Goal: Communication & Community: Connect with others

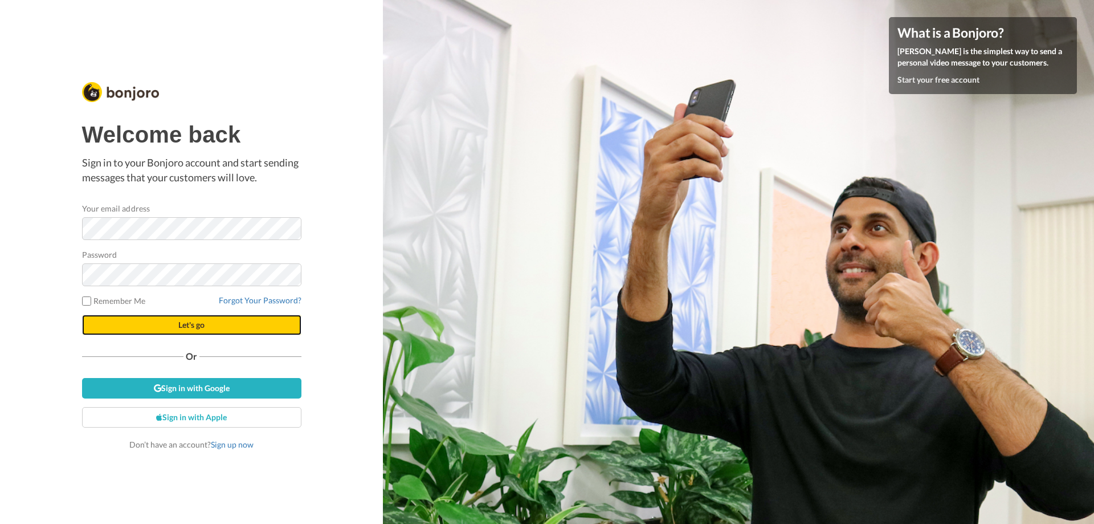
click at [192, 319] on button "Let's go" at bounding box center [191, 325] width 219 height 21
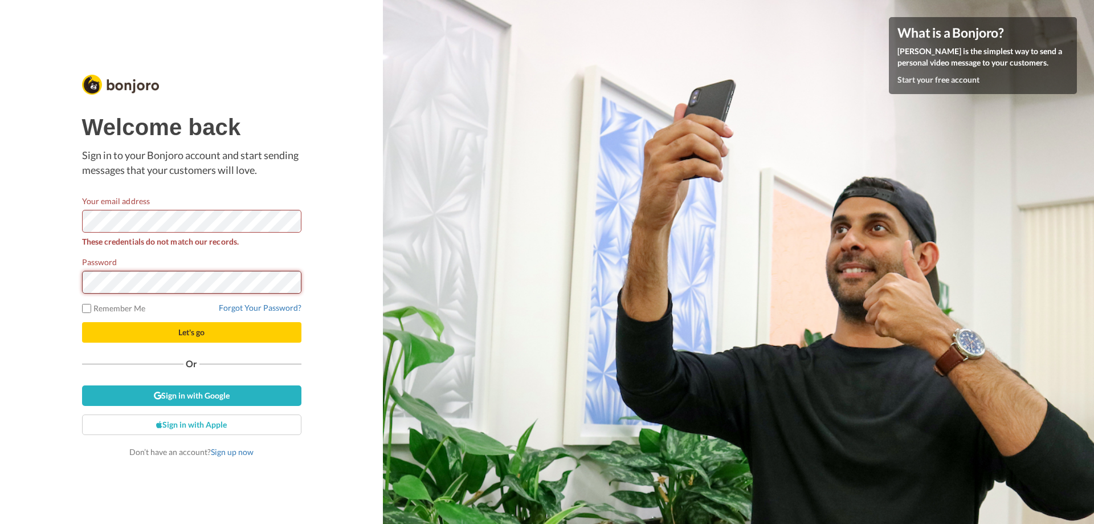
click at [0, 242] on html "Welcome back Sign in to your Bonjoro account and start sending messages that yo…" at bounding box center [547, 262] width 1094 height 524
click at [177, 331] on button "Let's go" at bounding box center [191, 332] width 219 height 21
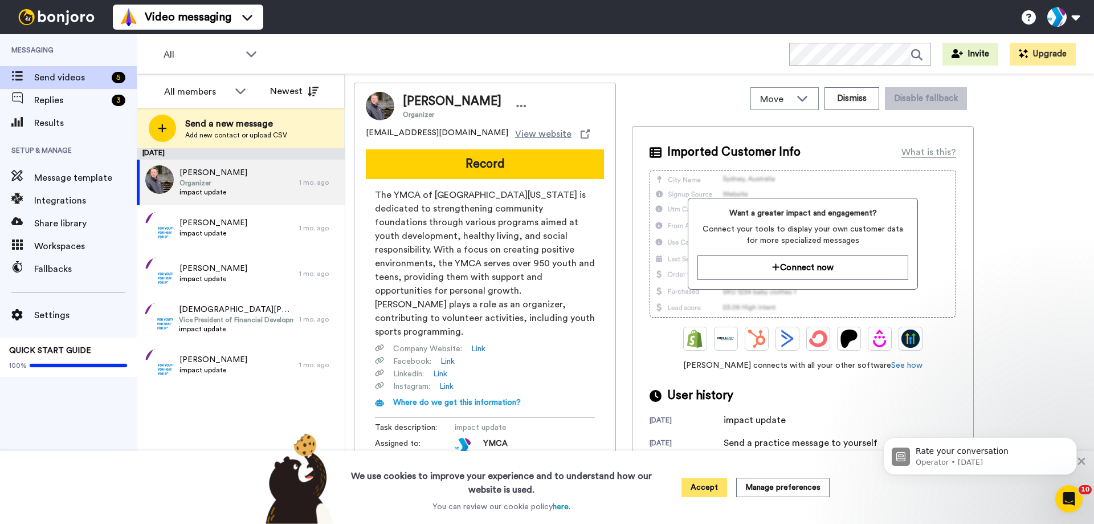
click at [704, 491] on button "Accept" at bounding box center [705, 487] width 46 height 19
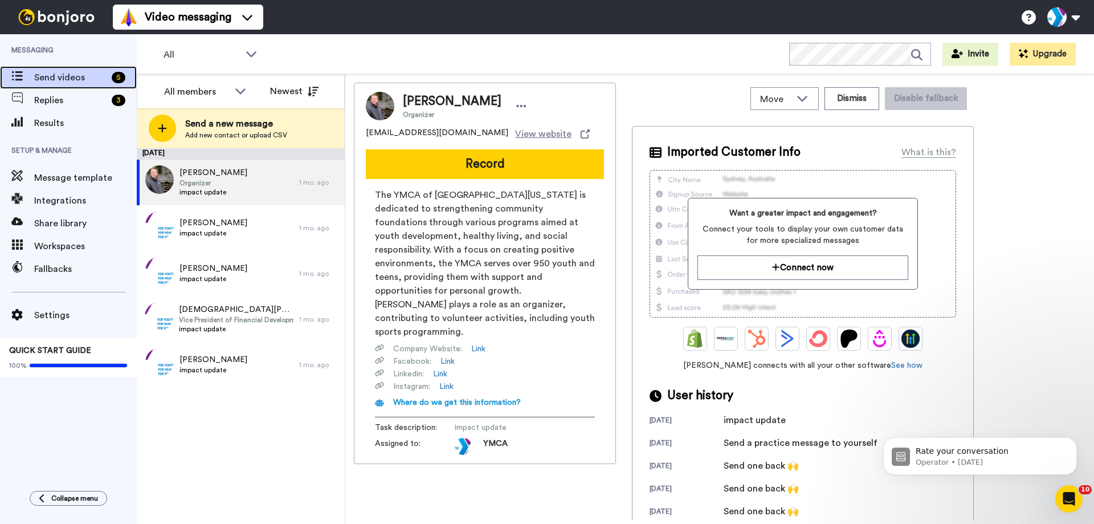
click at [78, 73] on span "Send videos" at bounding box center [70, 78] width 73 height 14
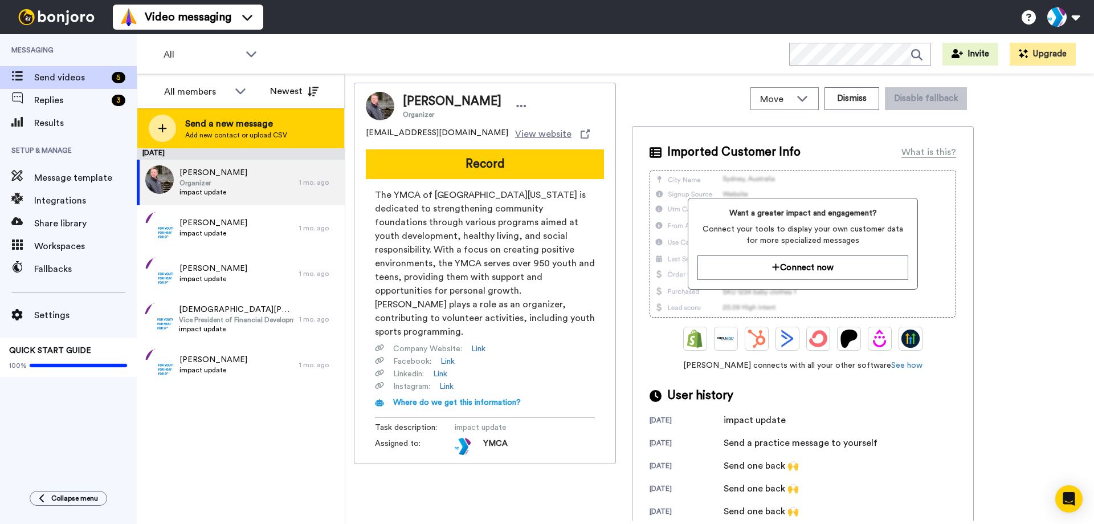
click at [163, 127] on icon at bounding box center [162, 128] width 9 height 9
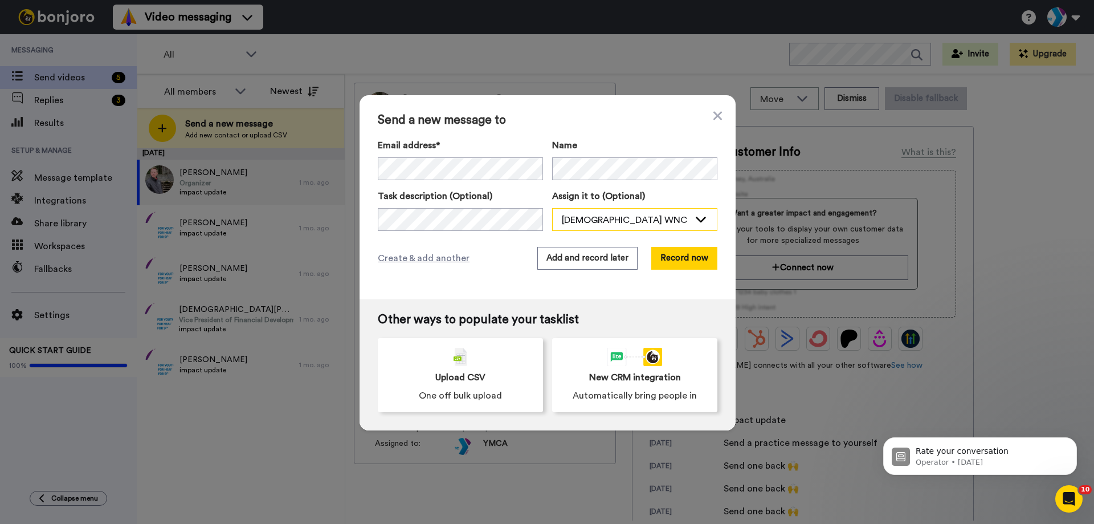
click at [621, 219] on div "YMCA WNC" at bounding box center [626, 220] width 128 height 14
click at [621, 219] on div "[DEMOGRAPHIC_DATA] WNC" at bounding box center [626, 220] width 128 height 14
click at [695, 260] on button "Record now" at bounding box center [684, 258] width 66 height 23
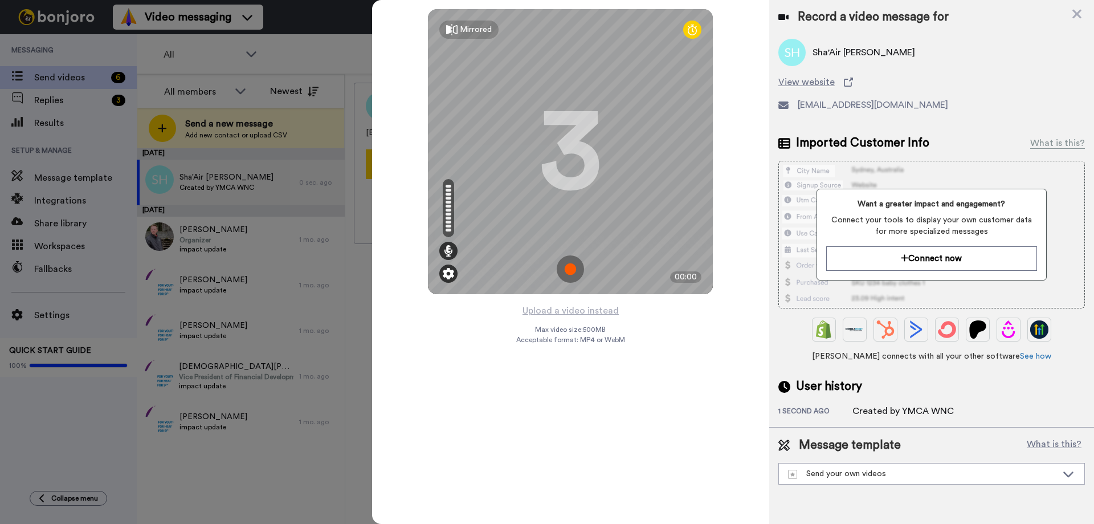
click at [443, 270] on img at bounding box center [448, 273] width 11 height 11
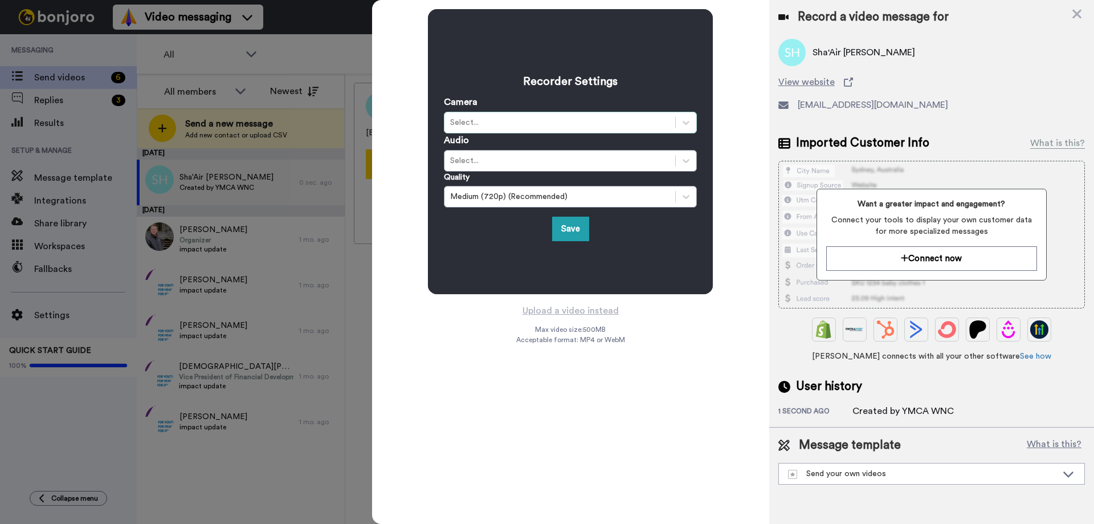
click at [571, 117] on div "Select..." at bounding box center [559, 122] width 219 height 11
click at [518, 401] on div "Upload a video instead Max video size: 500 MB Acceptable format: MP4 or WebM" at bounding box center [570, 406] width 109 height 207
click at [569, 235] on button "Save" at bounding box center [570, 229] width 37 height 25
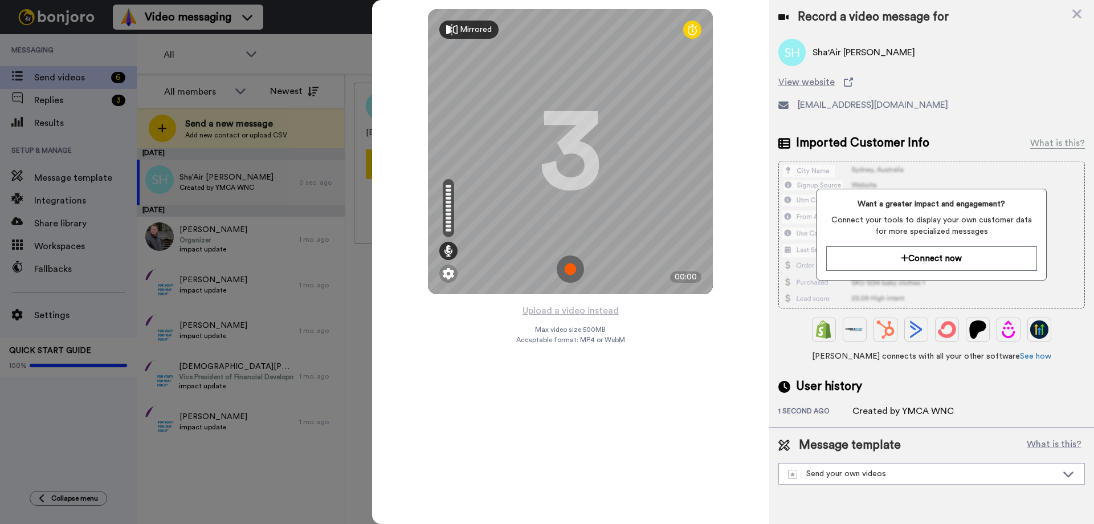
click at [456, 30] on icon at bounding box center [451, 29] width 11 height 11
click at [572, 268] on img at bounding box center [570, 268] width 27 height 27
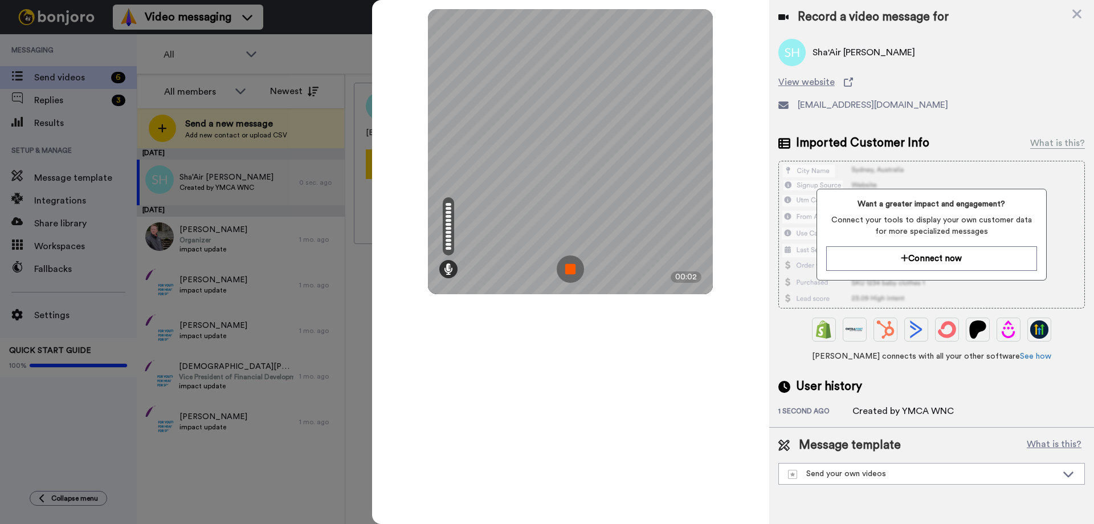
click at [568, 259] on img at bounding box center [570, 268] width 27 height 27
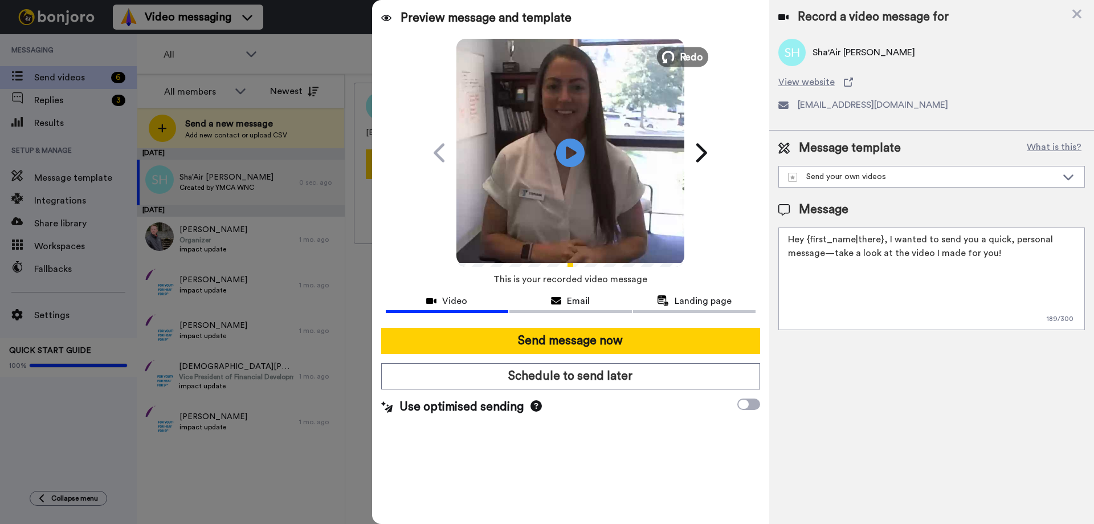
click at [692, 55] on span "Redo" at bounding box center [692, 56] width 24 height 15
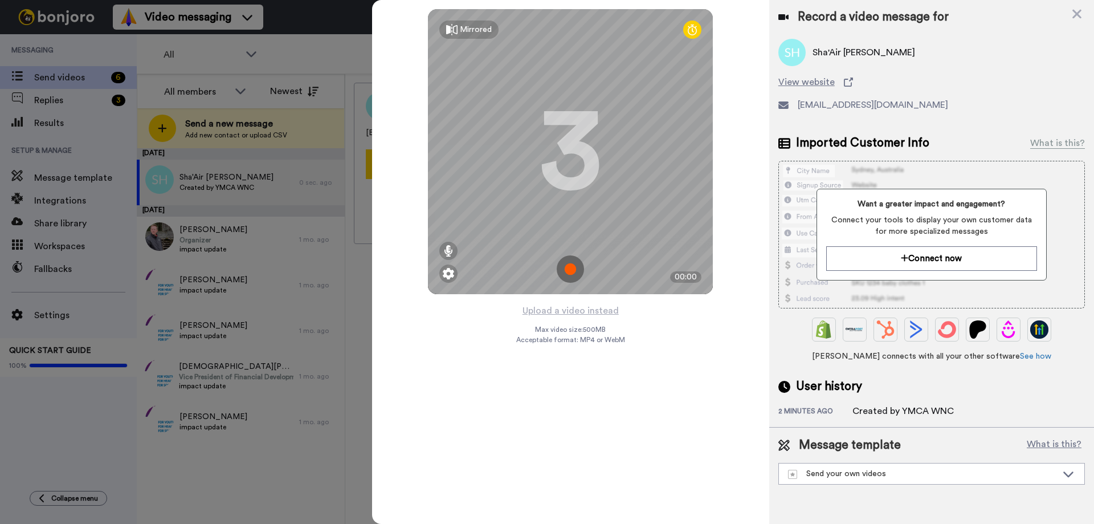
click at [572, 263] on img at bounding box center [570, 268] width 27 height 27
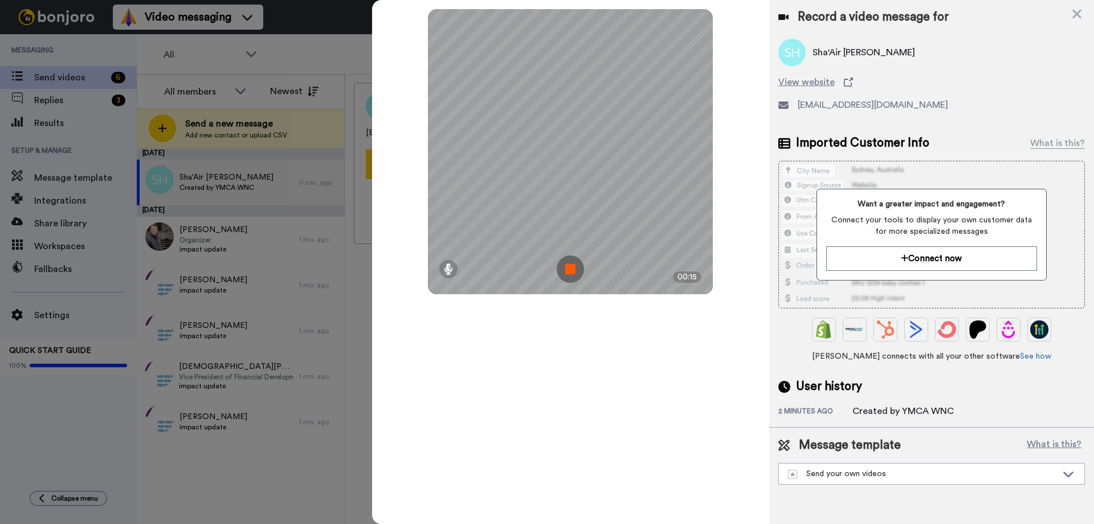
click at [565, 270] on img at bounding box center [570, 268] width 27 height 27
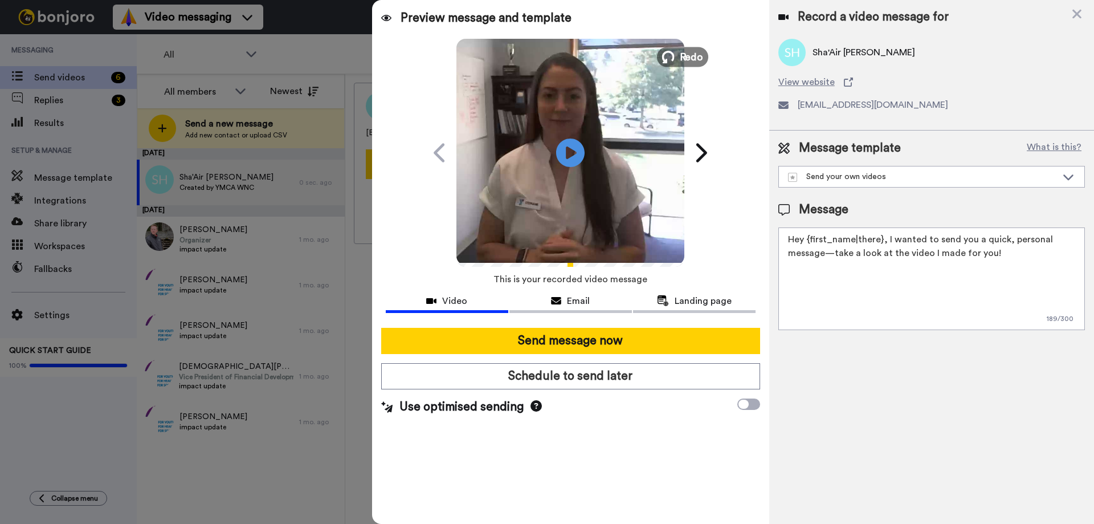
click at [688, 62] on span "Redo" at bounding box center [692, 56] width 24 height 15
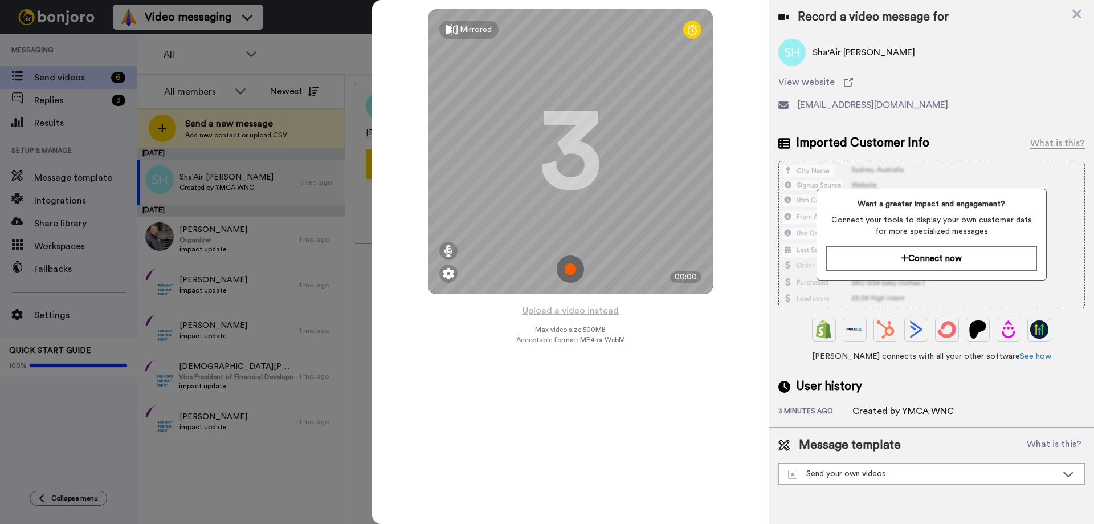
click at [567, 266] on img at bounding box center [570, 268] width 27 height 27
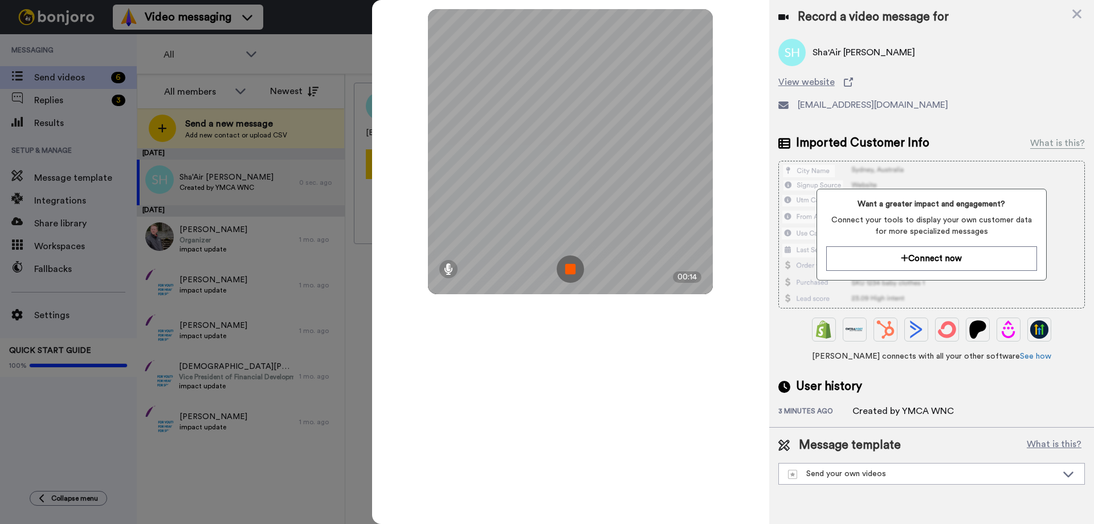
click at [567, 266] on img at bounding box center [570, 268] width 27 height 27
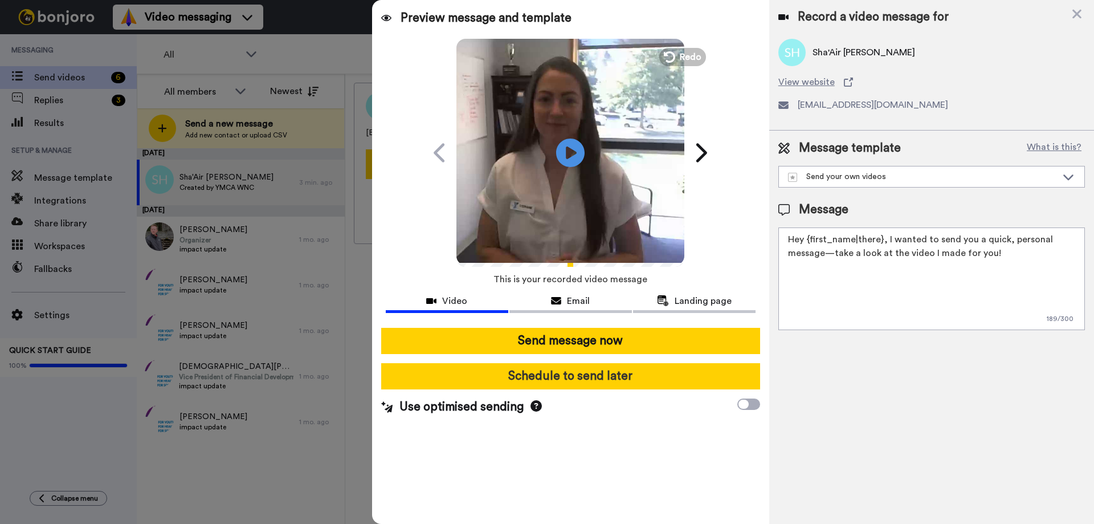
click at [592, 373] on button "Schedule to send later" at bounding box center [570, 376] width 379 height 26
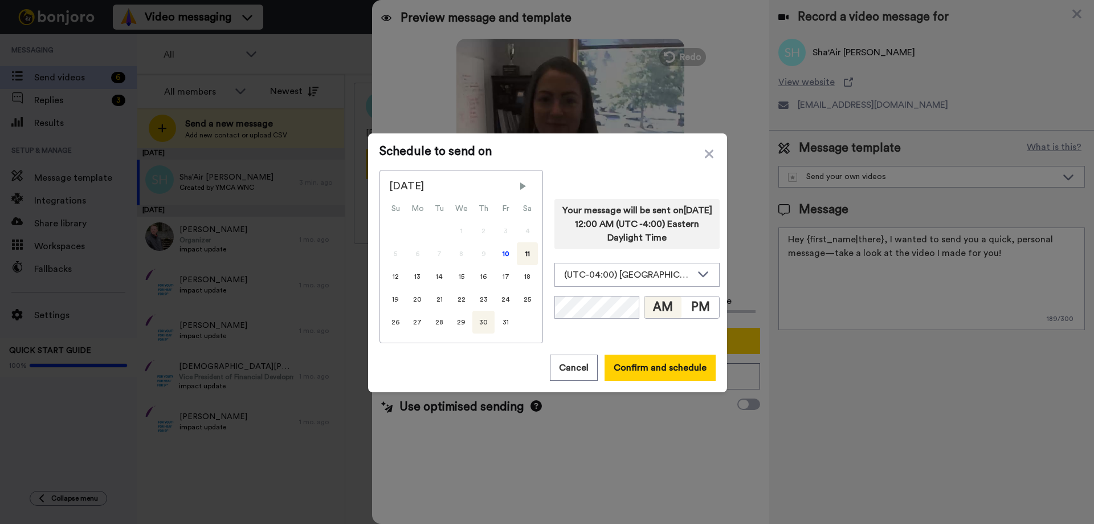
click at [479, 320] on div "30" at bounding box center [483, 322] width 22 height 23
click at [616, 272] on div "(UTC-04:00) America, New York" at bounding box center [628, 275] width 128 height 14
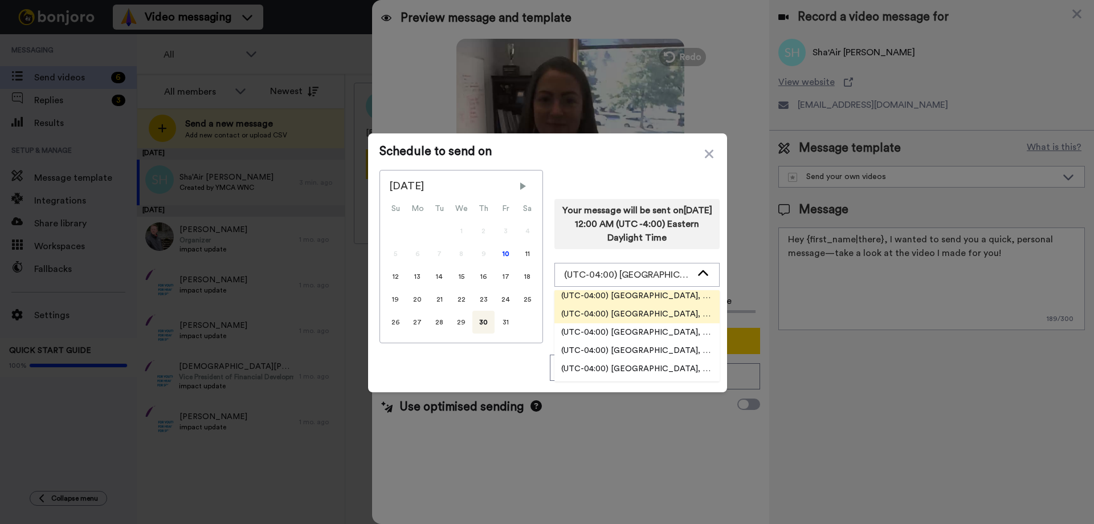
scroll to position [1881, 0]
click at [681, 328] on li "(UTC-04:00) America, New York" at bounding box center [637, 333] width 165 height 18
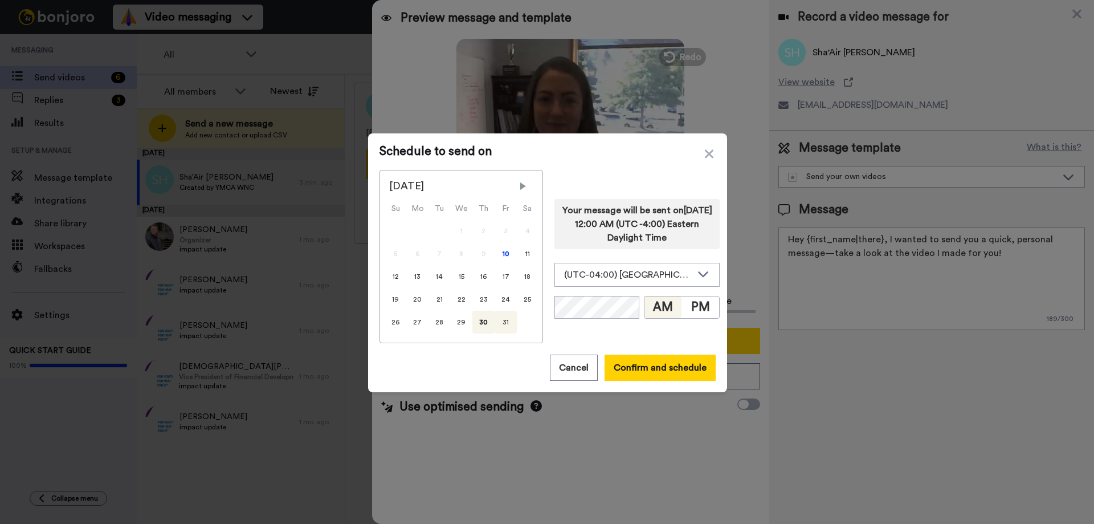
click at [501, 323] on div "31" at bounding box center [506, 322] width 22 height 23
click at [651, 307] on button "AM" at bounding box center [664, 307] width 38 height 22
click at [653, 365] on button "Confirm and schedule" at bounding box center [660, 368] width 111 height 26
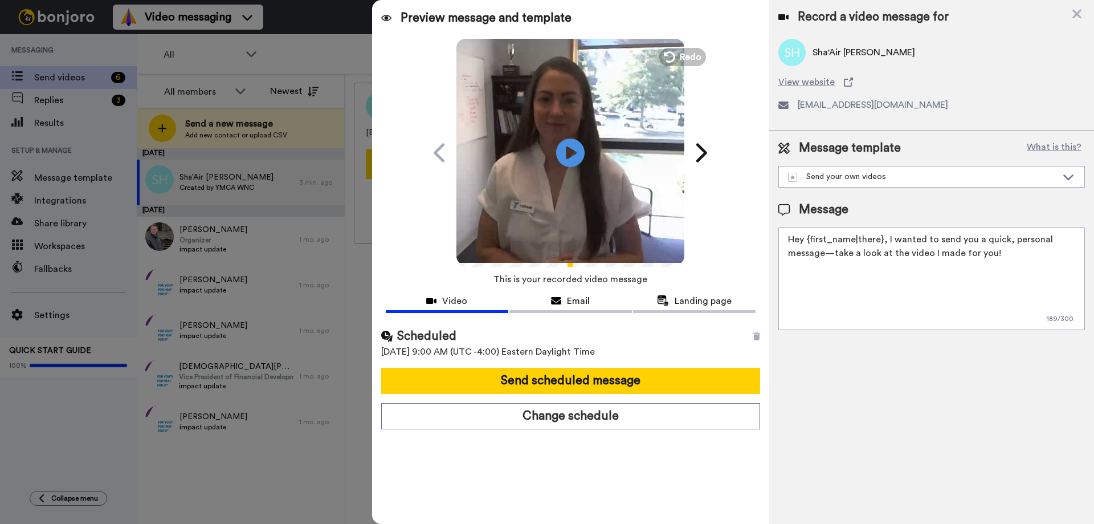
click at [881, 235] on textarea "Hey {first_name|there}, I wanted to send you a quick, personal message—take a l…" at bounding box center [932, 278] width 307 height 103
drag, startPoint x: 881, startPoint y: 237, endPoint x: 807, endPoint y: 238, distance: 73.5
click at [807, 238] on textarea "Hey {first_name|there}, I wanted to send you a quick, personal message—take a l…" at bounding box center [932, 278] width 307 height 103
click at [929, 256] on textarea "Hey Sha'Air, I wanted to send you a quick, personal message—take a look at the …" at bounding box center [932, 278] width 307 height 103
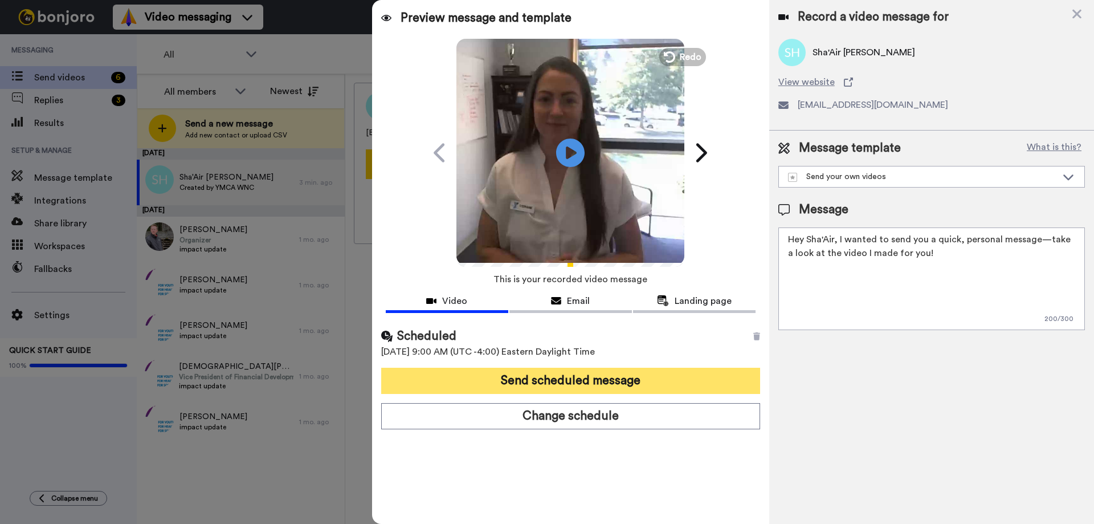
type textarea "Hey Sha'Air, I wanted to send you a quick, personal message—take a look at the …"
click at [533, 386] on button "Send scheduled message" at bounding box center [570, 381] width 379 height 26
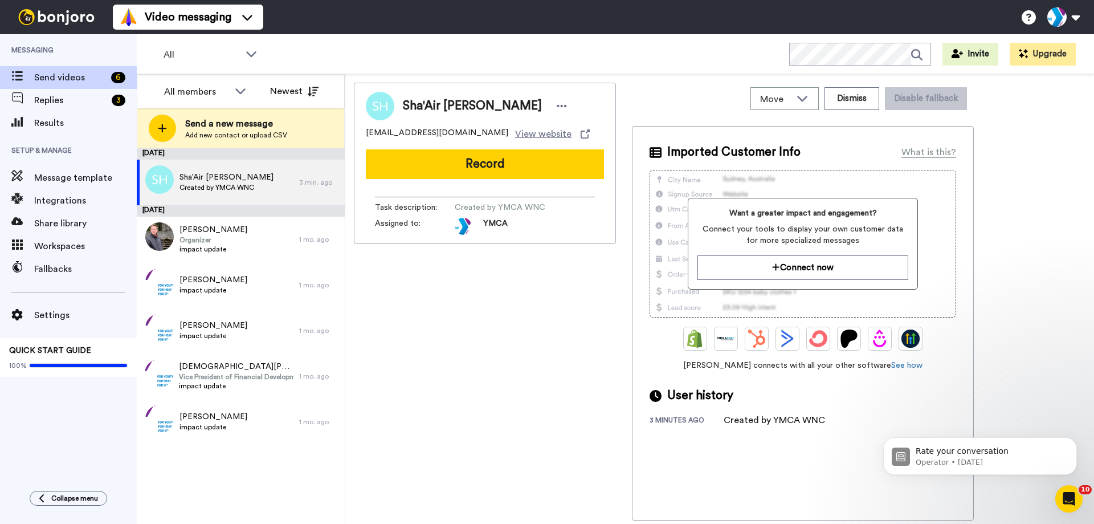
scroll to position [0, 0]
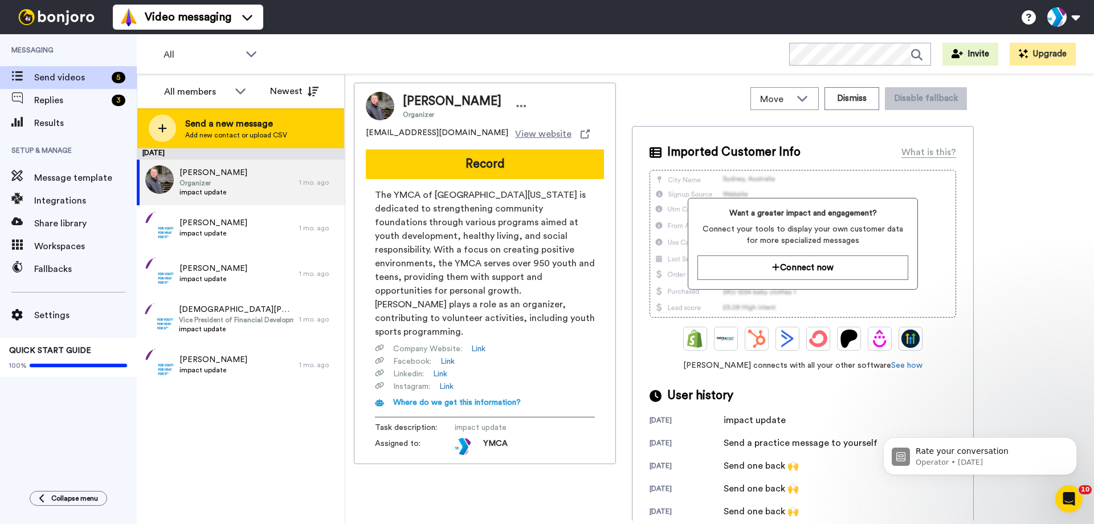
click at [218, 133] on span "Add new contact or upload CSV" at bounding box center [236, 135] width 102 height 9
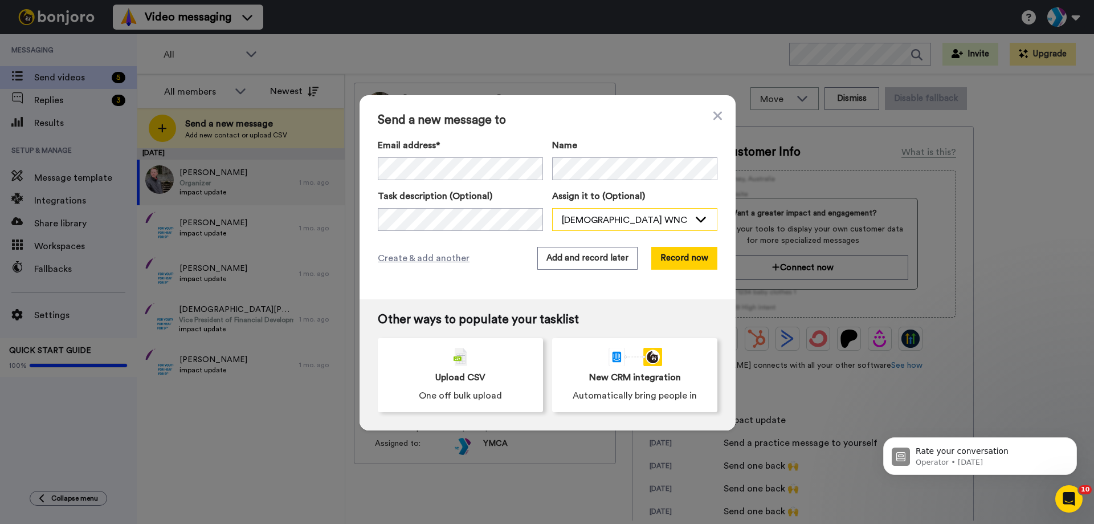
click at [633, 213] on div "[DEMOGRAPHIC_DATA] WNC" at bounding box center [626, 220] width 128 height 14
click at [685, 260] on button "Record now" at bounding box center [684, 258] width 66 height 23
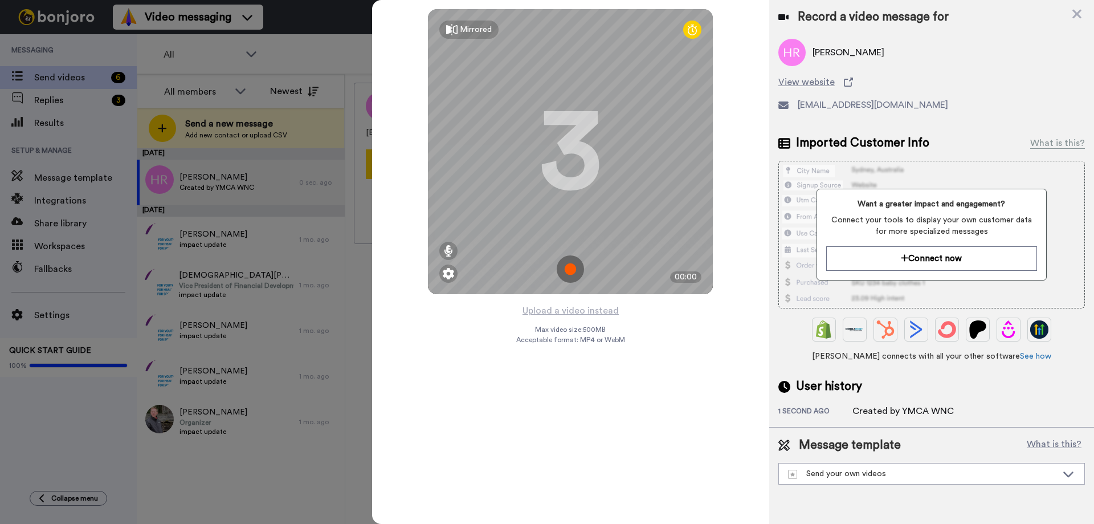
click at [569, 270] on img at bounding box center [570, 268] width 27 height 27
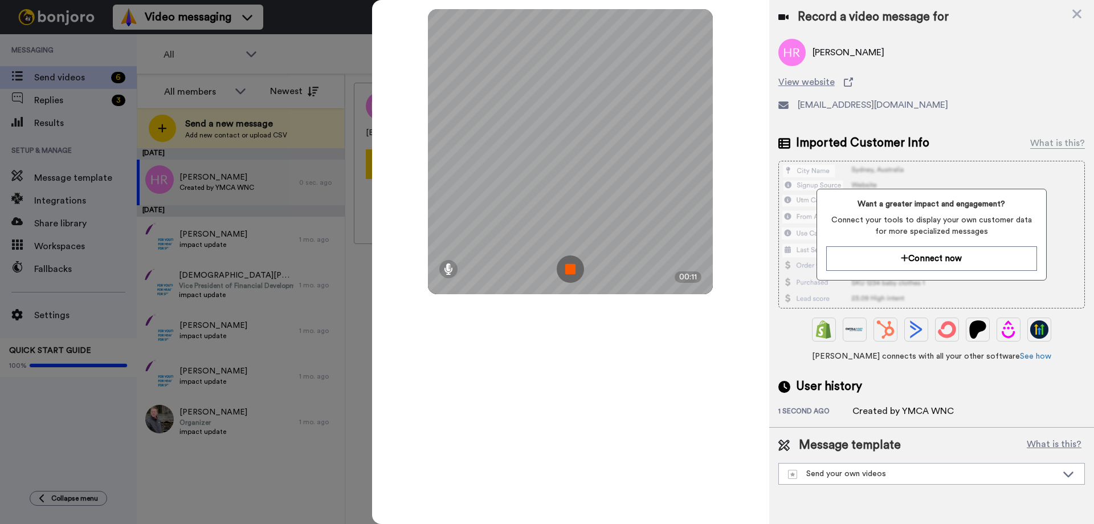
click at [569, 270] on img at bounding box center [570, 268] width 27 height 27
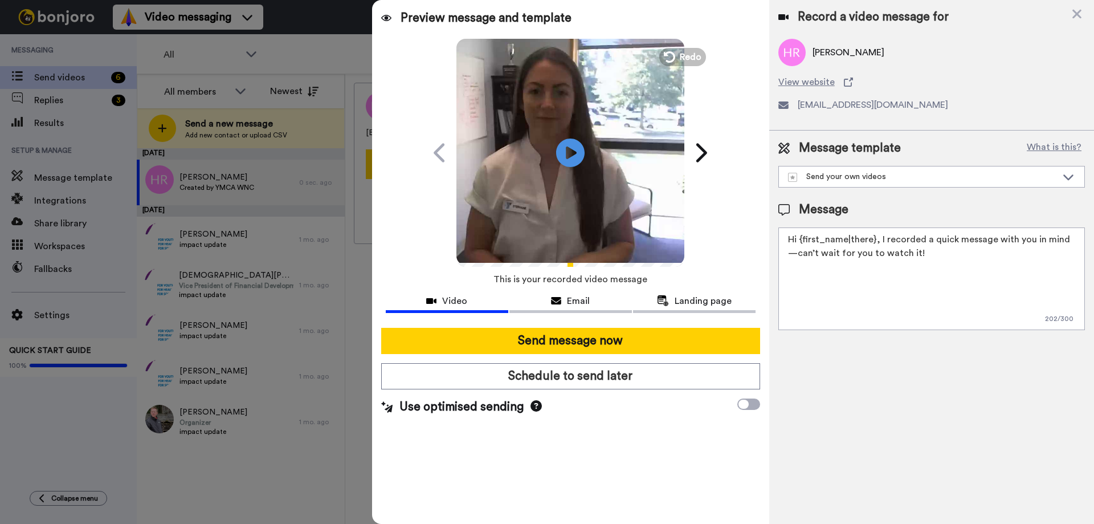
drag, startPoint x: 873, startPoint y: 237, endPoint x: 800, endPoint y: 240, distance: 73.0
click at [800, 240] on textarea "Hi {first_name|there}, I recorded a quick message with you in mind—can’t wait f…" at bounding box center [932, 278] width 307 height 103
click at [870, 175] on div "Send your own videos" at bounding box center [922, 176] width 269 height 11
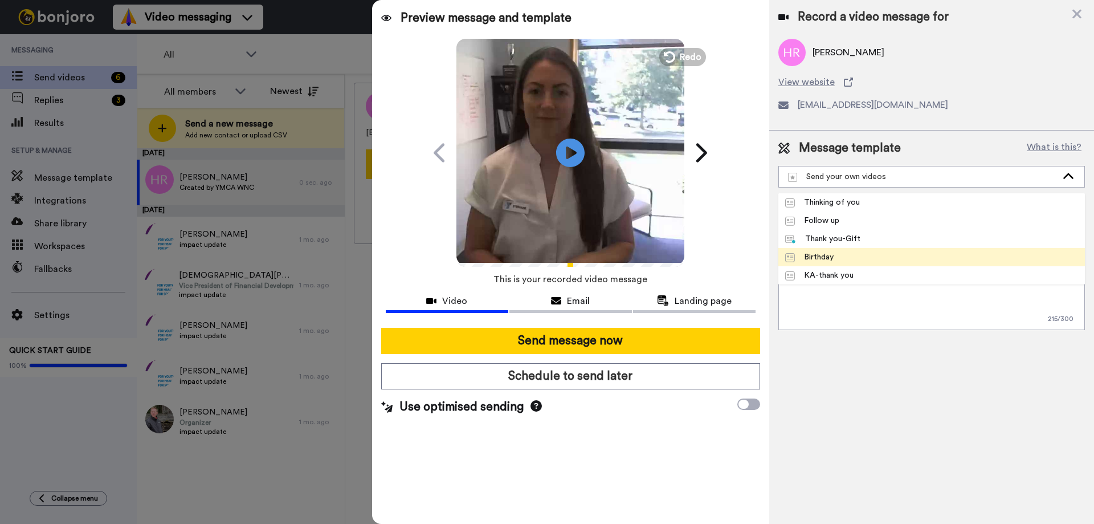
click at [849, 255] on li "Birthday" at bounding box center [932, 257] width 307 height 18
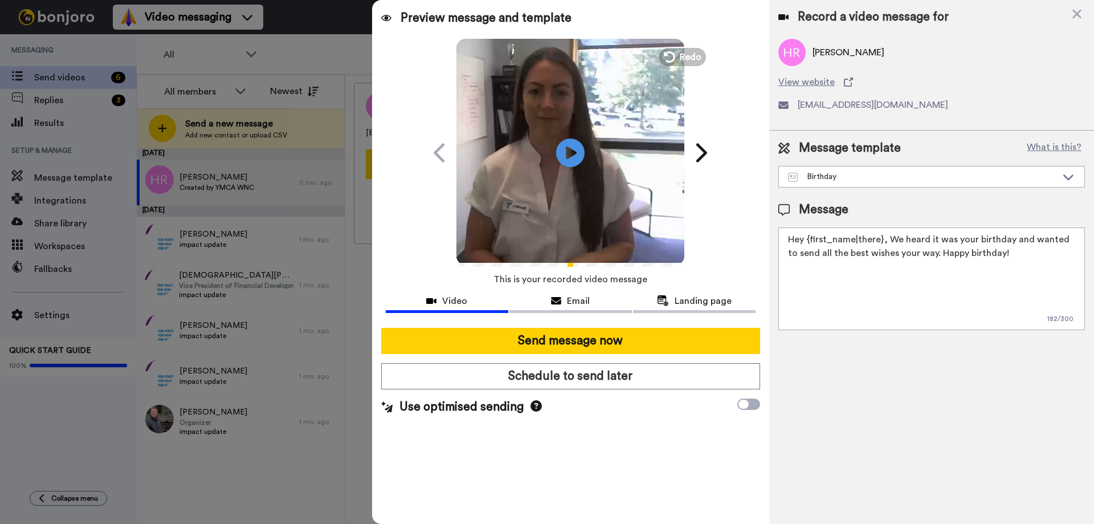
drag, startPoint x: 881, startPoint y: 238, endPoint x: 808, endPoint y: 237, distance: 73.0
click at [808, 237] on textarea "Hey {first_name|there}, We heard it was your birthday and wanted to send all th…" at bounding box center [932, 278] width 307 height 103
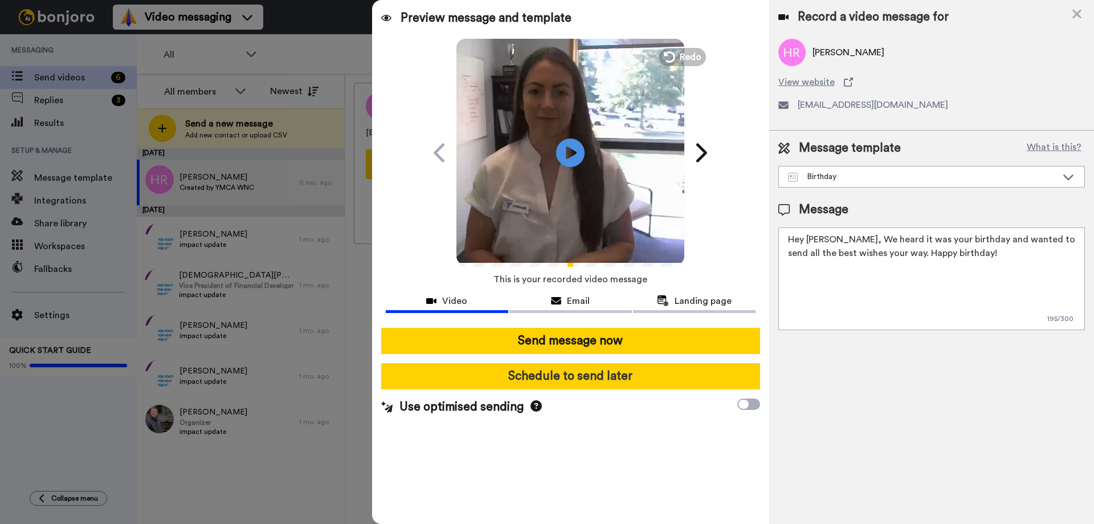
type textarea "Hey Heidi, We heard it was your birthday and wanted to send all the best wishes…"
click at [530, 374] on button "Schedule to send later" at bounding box center [570, 376] width 379 height 26
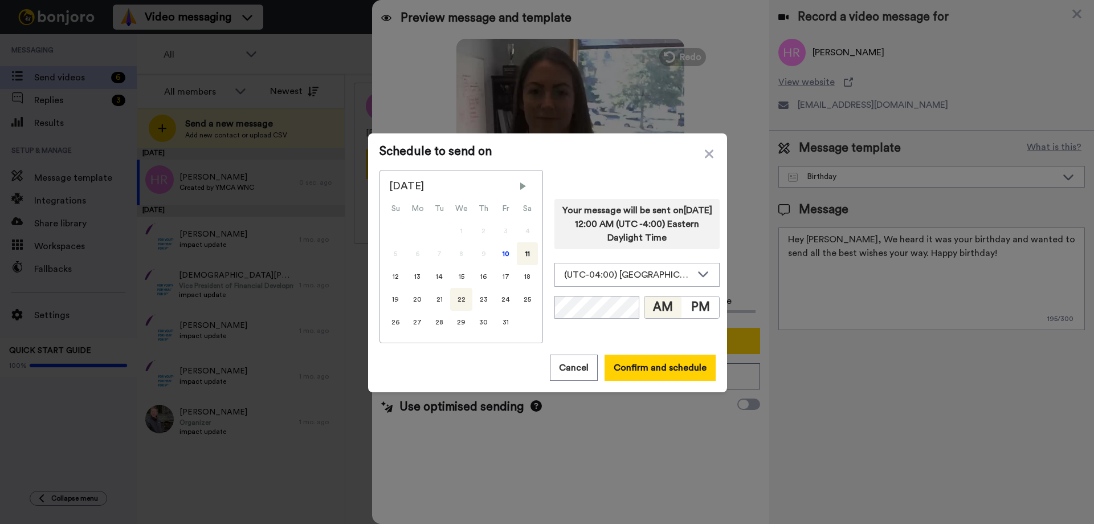
click at [457, 299] on div "22" at bounding box center [461, 299] width 22 height 23
click at [645, 307] on button "AM" at bounding box center [664, 307] width 38 height 22
click at [644, 374] on button "Confirm and schedule" at bounding box center [660, 368] width 111 height 26
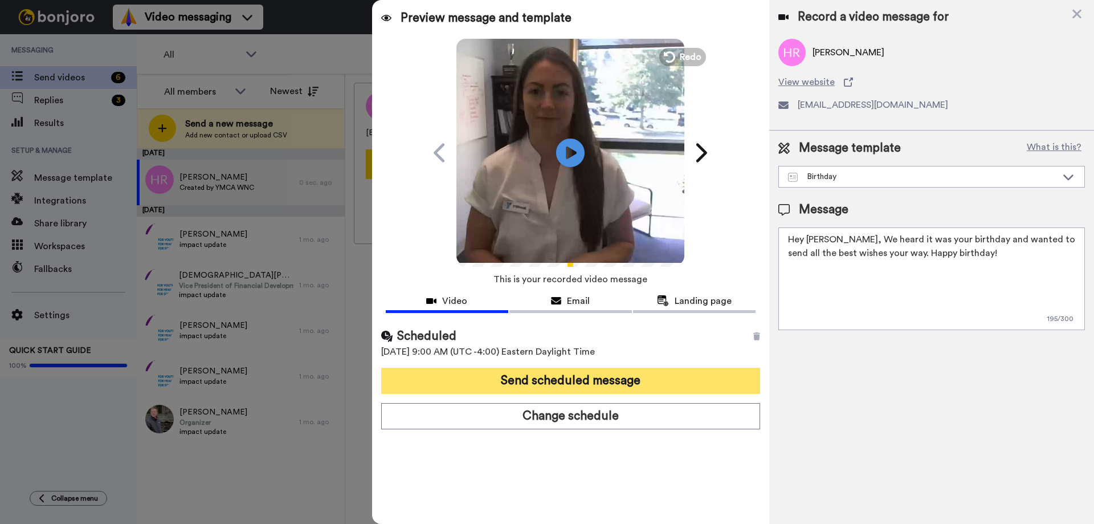
click at [617, 384] on button "Send scheduled message" at bounding box center [570, 381] width 379 height 26
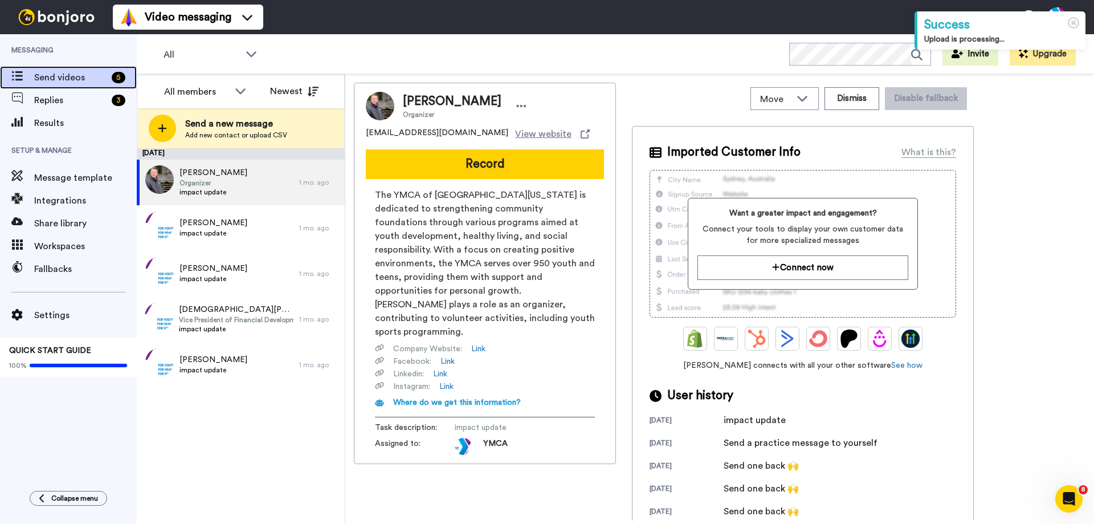
click at [48, 77] on span "Send videos" at bounding box center [70, 78] width 73 height 14
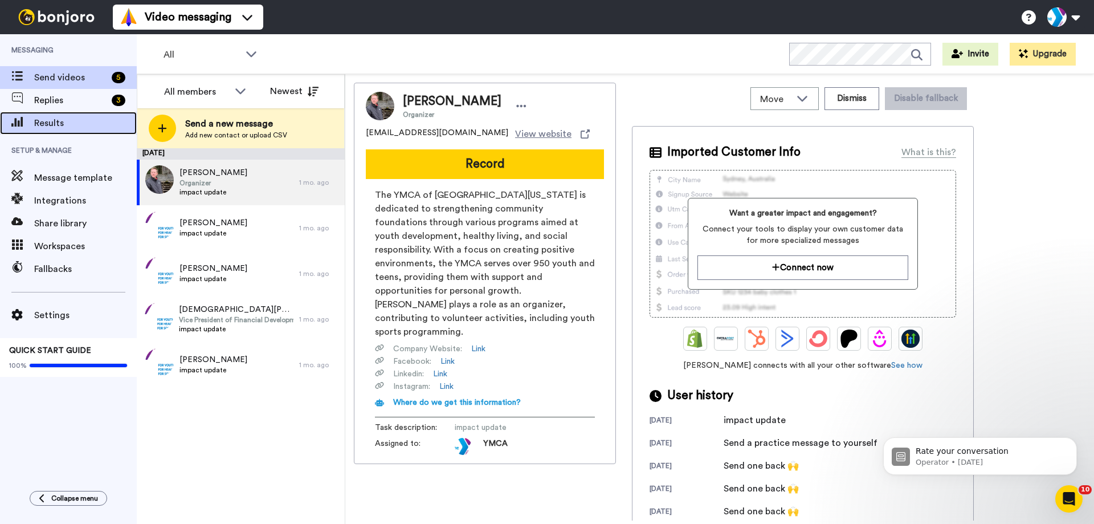
click at [49, 121] on span "Results" at bounding box center [85, 123] width 103 height 14
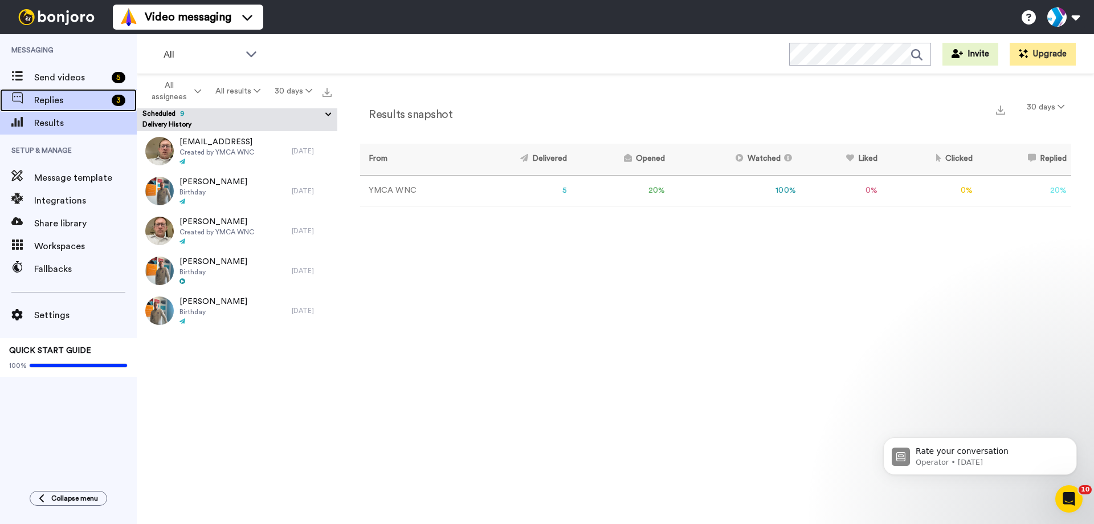
click at [72, 98] on span "Replies" at bounding box center [70, 100] width 73 height 14
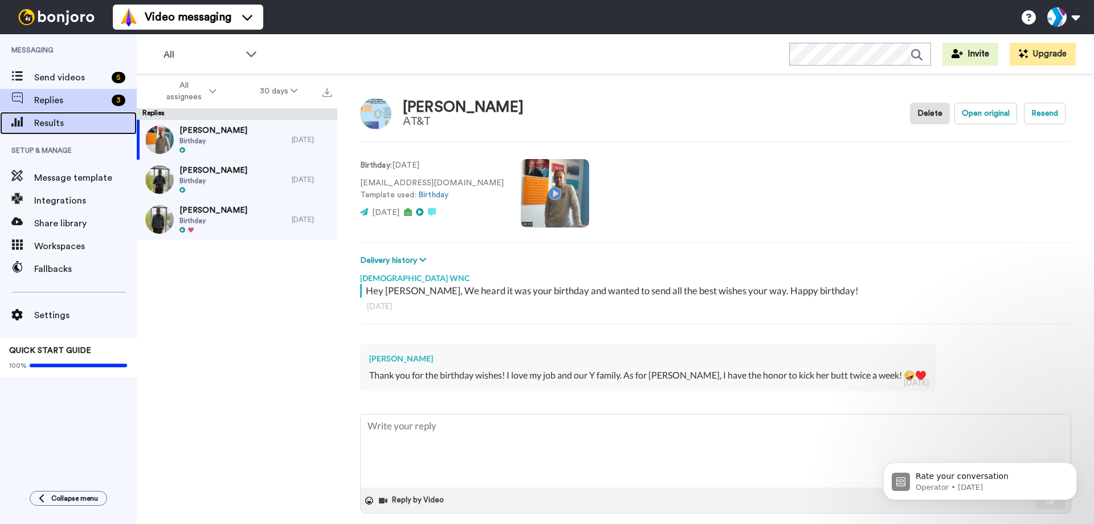
click at [59, 117] on span "Results" at bounding box center [85, 123] width 103 height 14
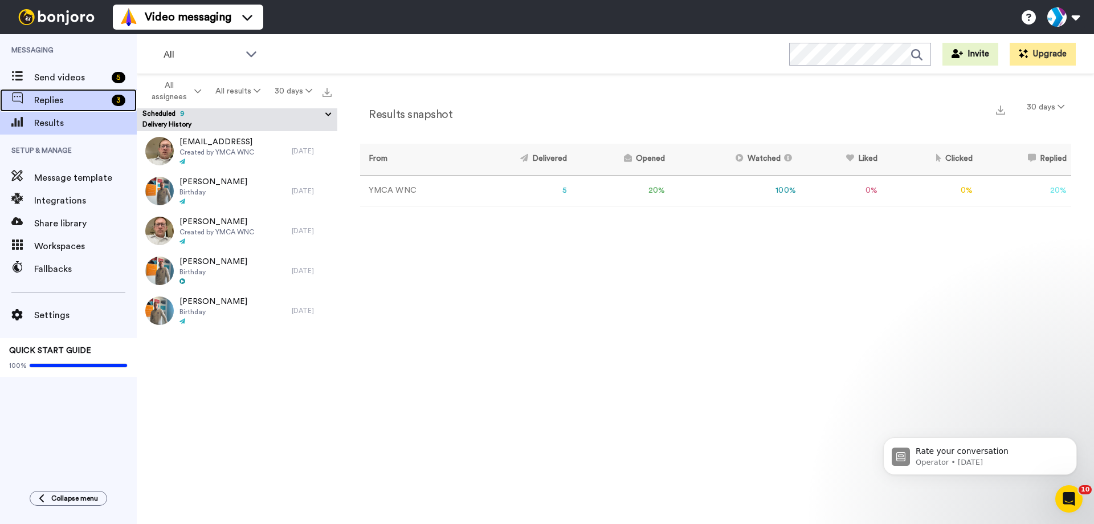
click at [51, 96] on span "Replies" at bounding box center [70, 100] width 73 height 14
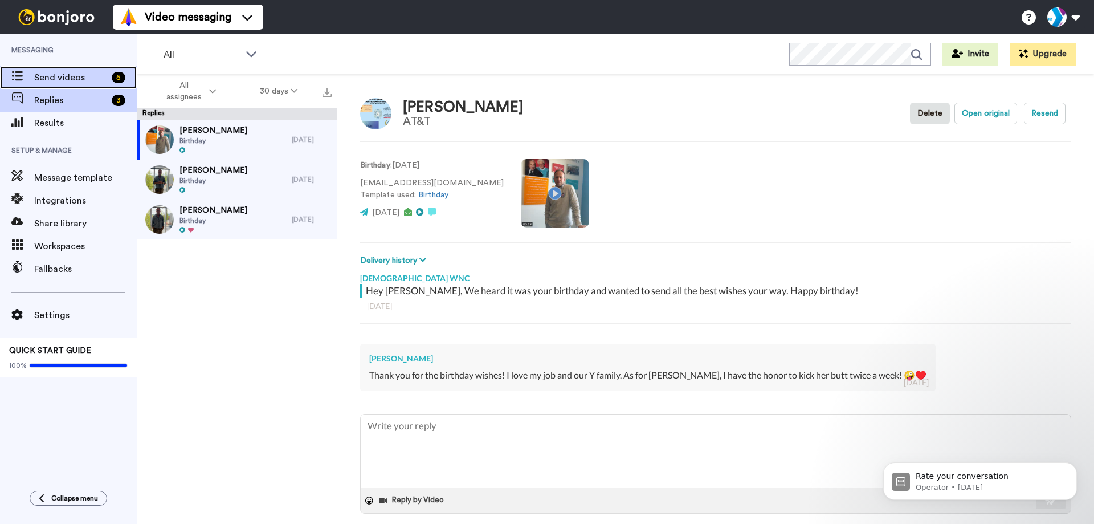
click at [73, 85] on div "Send videos 5" at bounding box center [68, 77] width 137 height 23
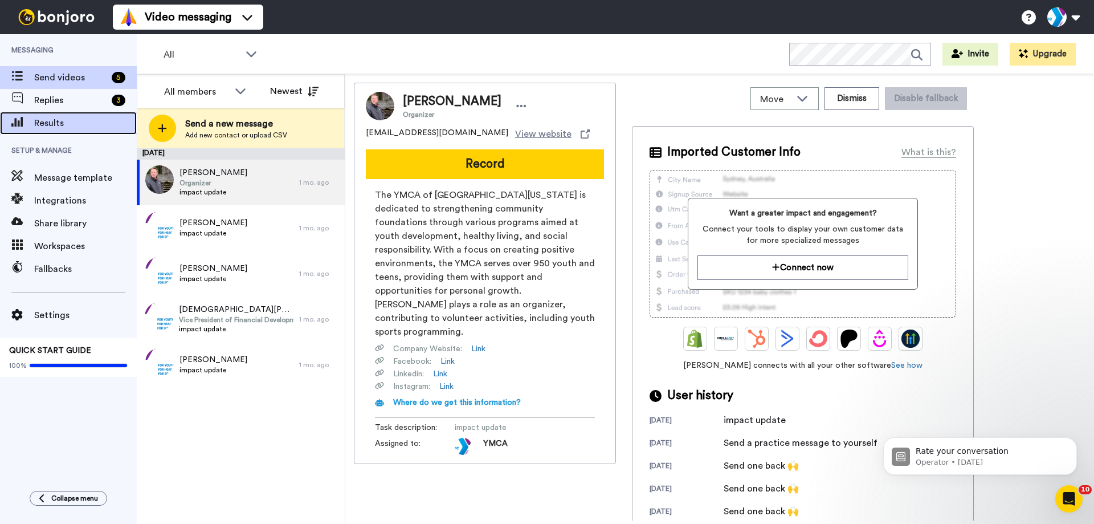
click at [63, 124] on span "Results" at bounding box center [85, 123] width 103 height 14
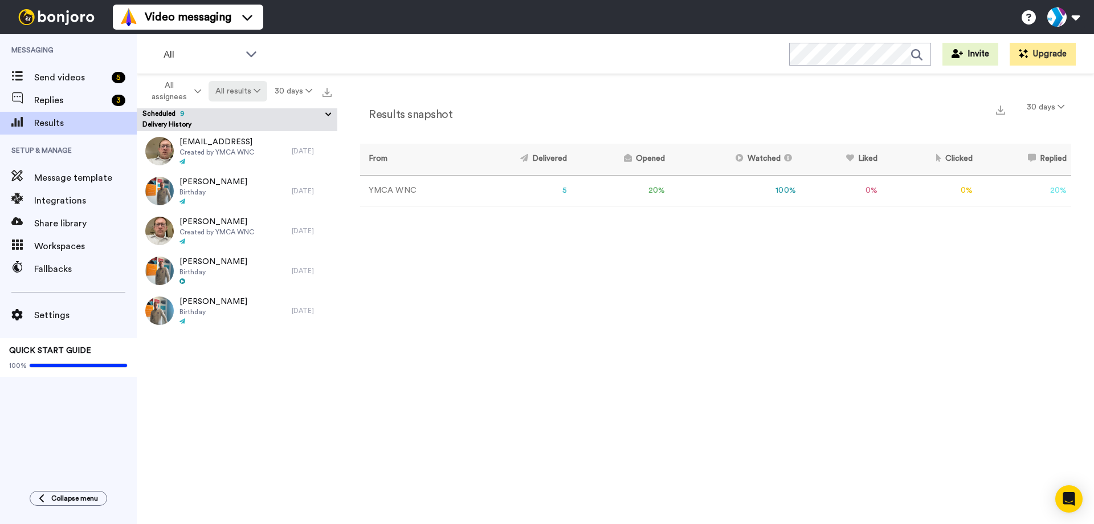
click at [233, 92] on button "All results" at bounding box center [238, 91] width 59 height 21
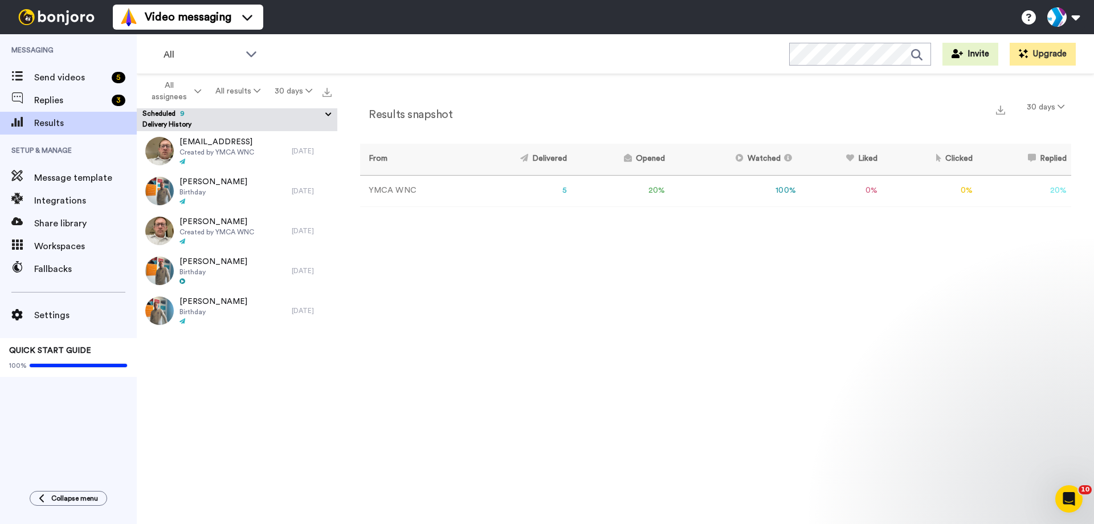
click at [461, 56] on div "All WORKSPACES View all All Default Task List + Add a new workspace Invite Upgr…" at bounding box center [616, 54] width 958 height 40
click at [1069, 11] on button at bounding box center [1063, 17] width 43 height 25
